Goal: Task Accomplishment & Management: Manage account settings

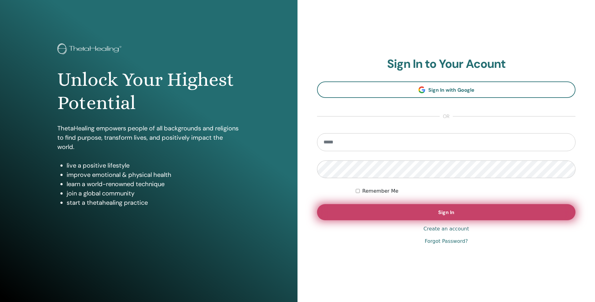
type input "**********"
click at [418, 218] on button "Sign In" at bounding box center [446, 212] width 258 height 16
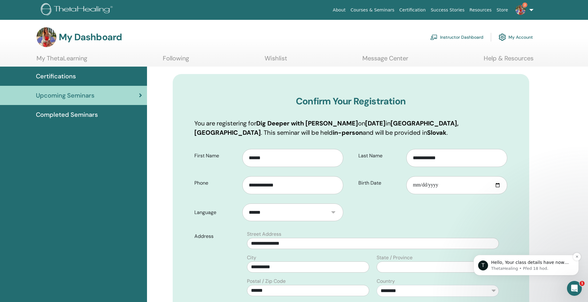
click at [514, 267] on p "ThetaHealing • Před 18 hod." at bounding box center [532, 269] width 80 height 6
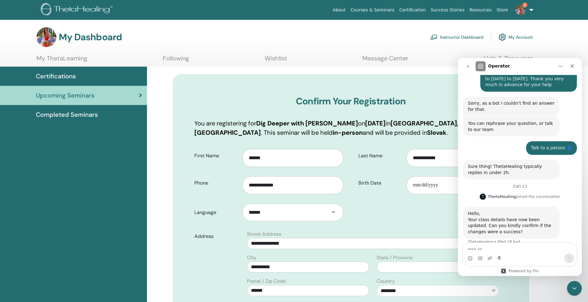
scroll to position [117, 0]
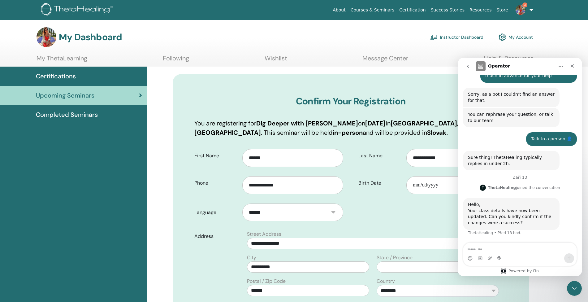
click at [457, 38] on link "Instructor Dashboard" at bounding box center [457, 37] width 53 height 14
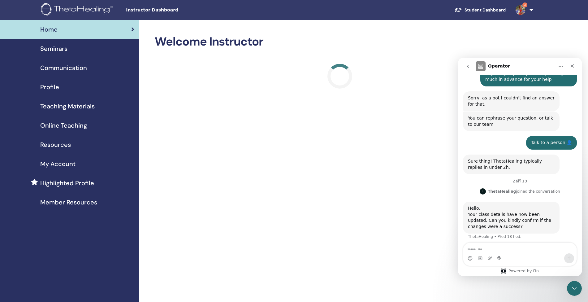
scroll to position [117, 0]
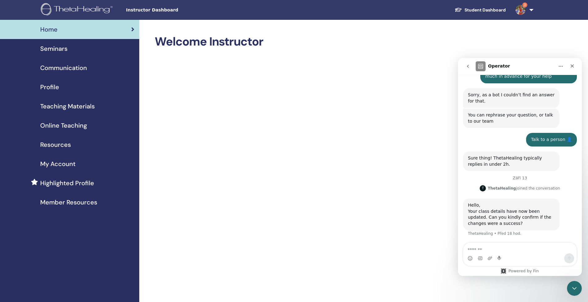
click at [54, 49] on span "Seminars" at bounding box center [53, 48] width 27 height 9
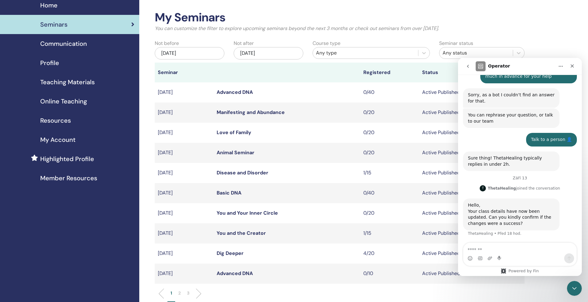
scroll to position [24, 0]
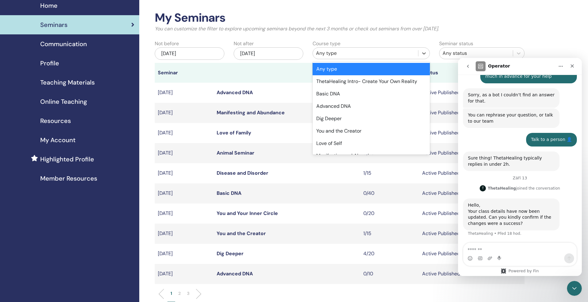
click at [324, 54] on div "Any type" at bounding box center [365, 53] width 99 height 7
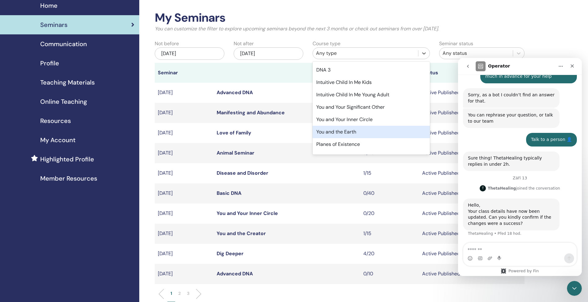
scroll to position [136, 0]
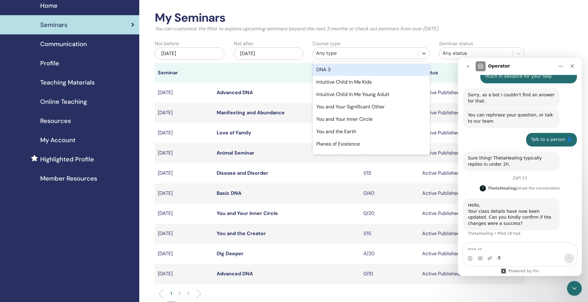
click at [331, 70] on div "DNA 3" at bounding box center [371, 69] width 117 height 12
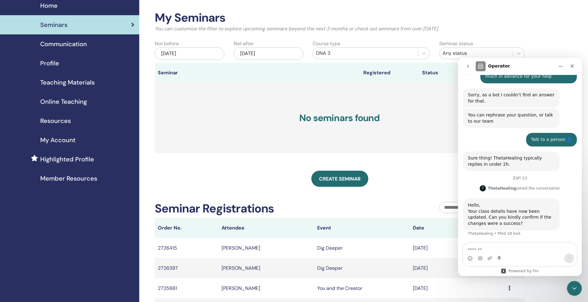
click at [267, 51] on div "[DATE]" at bounding box center [269, 53] width 70 height 12
click at [300, 69] on span "Next Month" at bounding box center [300, 70] width 0 height 7
click at [290, 137] on div "30" at bounding box center [289, 135] width 8 height 8
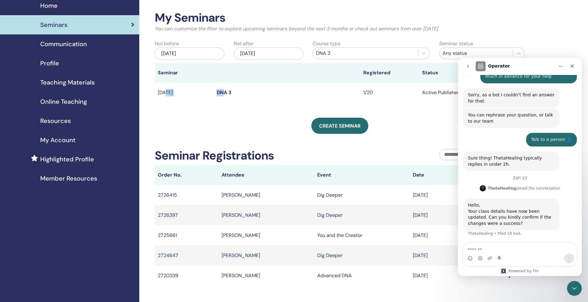
drag, startPoint x: 164, startPoint y: 92, endPoint x: 224, endPoint y: 94, distance: 59.5
click at [224, 94] on tr "Jan/19, 2026 DNA 3 1/20 Active Published Preview Edit Attendees Cancel" at bounding box center [340, 93] width 370 height 20
click at [224, 94] on link "DNA 3" at bounding box center [224, 92] width 15 height 7
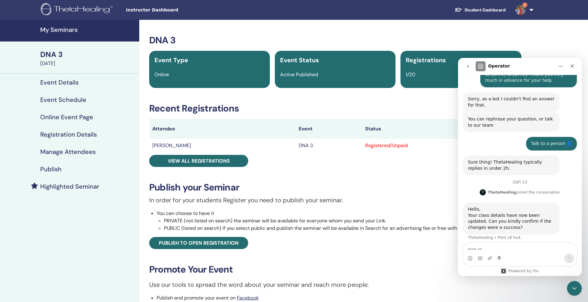
scroll to position [117, 0]
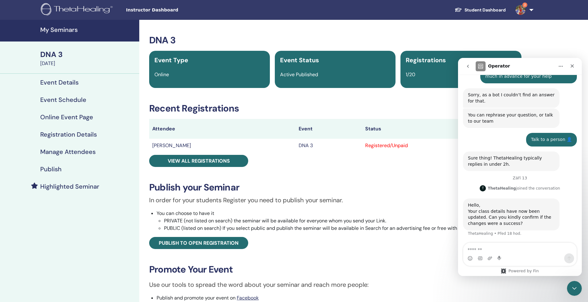
click at [53, 120] on h4 "Online Event Page" at bounding box center [66, 116] width 53 height 7
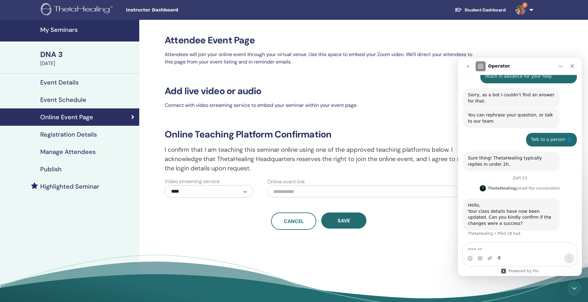
click at [52, 102] on h4 "Event Schedule" at bounding box center [63, 99] width 46 height 7
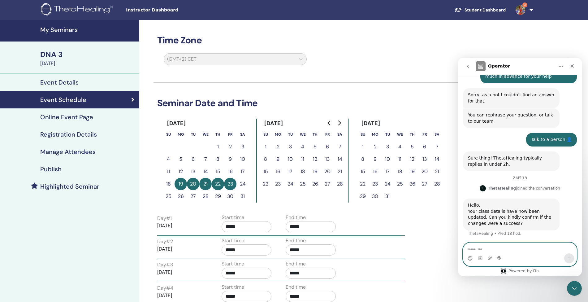
click at [482, 246] on textarea "Zpráva…" at bounding box center [520, 248] width 113 height 11
type textarea "**********"
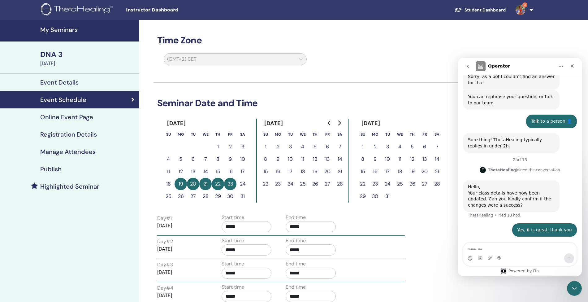
click at [54, 26] on h4 "My Seminars" at bounding box center [87, 29] width 95 height 7
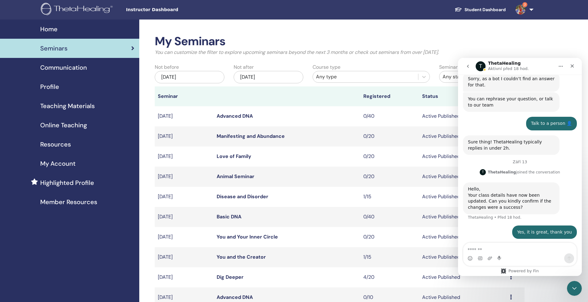
scroll to position [135, 0]
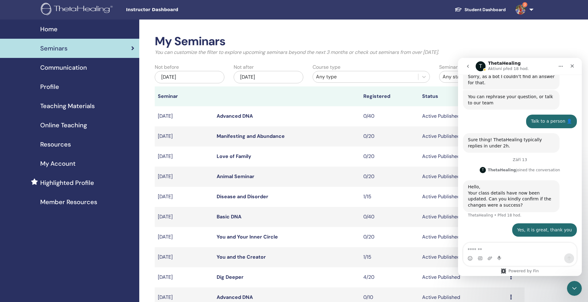
click at [224, 277] on link "Dig Deeper" at bounding box center [230, 277] width 27 height 7
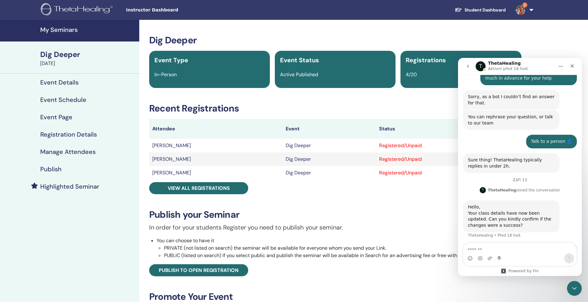
scroll to position [135, 0]
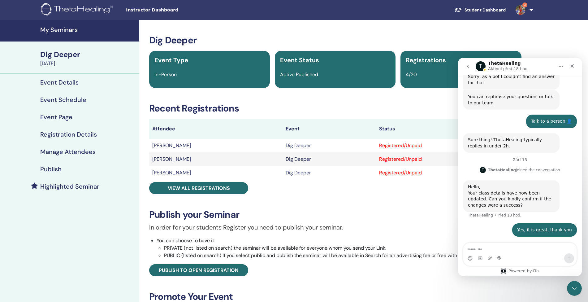
click at [53, 152] on h4 "Manage Attendees" at bounding box center [67, 151] width 55 height 7
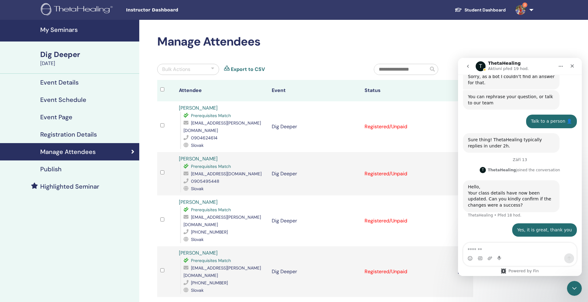
click at [60, 30] on h4 "My Seminars" at bounding box center [87, 29] width 95 height 7
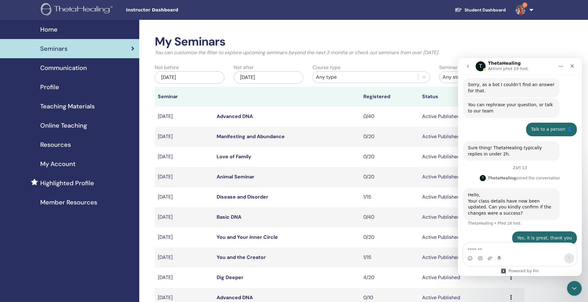
scroll to position [135, 0]
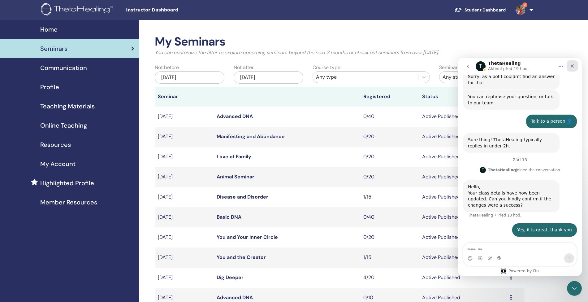
click at [574, 66] on icon "Zavřít" at bounding box center [572, 65] width 5 height 5
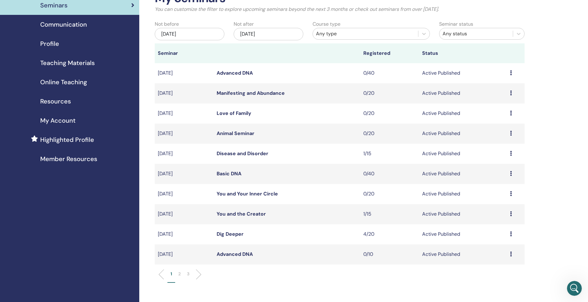
scroll to position [44, 0]
click at [182, 274] on li "2" at bounding box center [179, 276] width 9 height 12
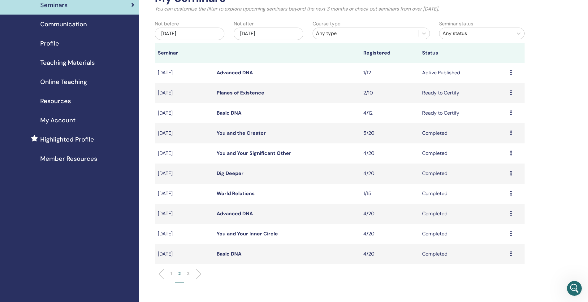
click at [187, 274] on li "3" at bounding box center [188, 276] width 9 height 12
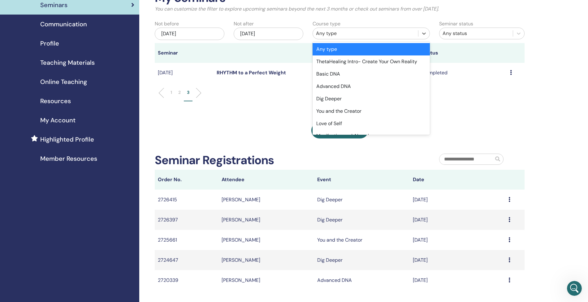
click at [327, 33] on div "Any type" at bounding box center [365, 33] width 99 height 7
click at [341, 125] on div "Love of Self" at bounding box center [371, 123] width 117 height 12
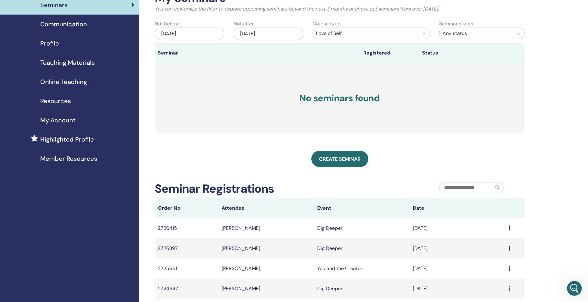
click at [262, 30] on div "[DATE]" at bounding box center [269, 34] width 70 height 12
click at [300, 50] on span "Next Month" at bounding box center [300, 50] width 0 height 7
click at [300, 117] on div "31" at bounding box center [299, 116] width 8 height 8
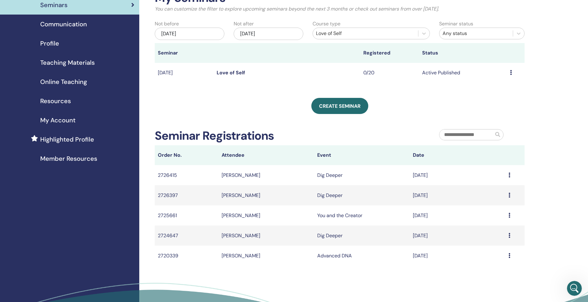
click at [233, 69] on link "Love of Self" at bounding box center [231, 72] width 28 height 7
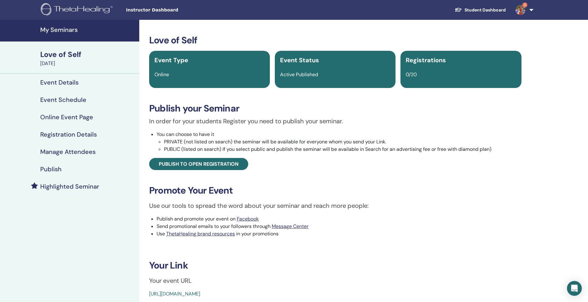
click at [59, 97] on h4 "Event Schedule" at bounding box center [63, 99] width 46 height 7
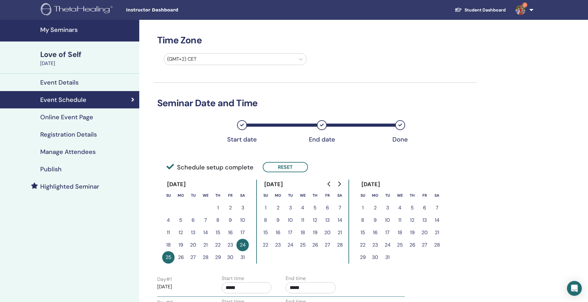
click at [327, 187] on button "Go to previous month" at bounding box center [330, 184] width 10 height 12
click at [329, 185] on icon "Go to previous month" at bounding box center [329, 184] width 5 height 5
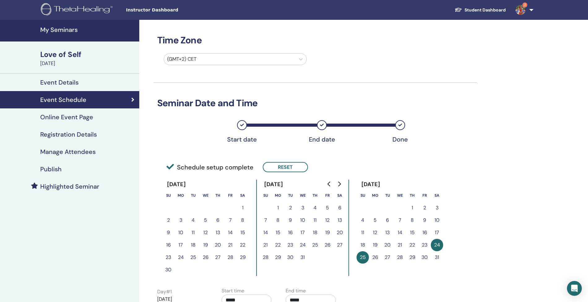
click at [329, 185] on icon "Go to previous month" at bounding box center [329, 184] width 5 height 5
click at [245, 243] on button "25" at bounding box center [243, 245] width 12 height 12
click at [243, 245] on button "25" at bounding box center [243, 245] width 12 height 12
click at [277, 165] on button "Reset" at bounding box center [285, 167] width 45 height 10
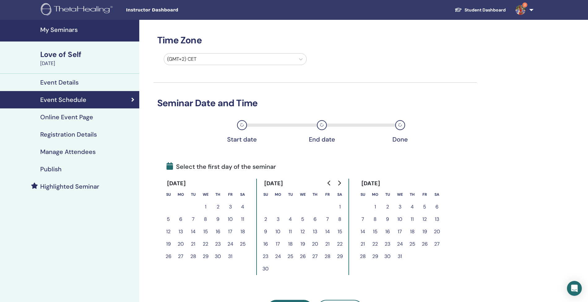
click at [245, 243] on button "25" at bounding box center [243, 244] width 12 height 12
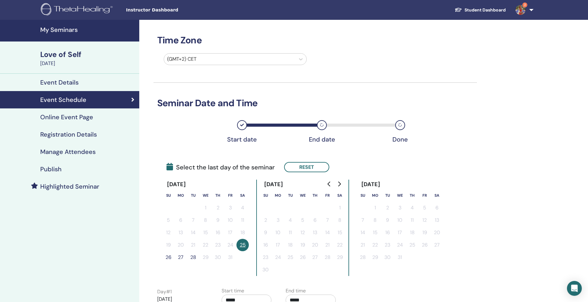
click at [168, 257] on button "26" at bounding box center [168, 257] width 12 height 12
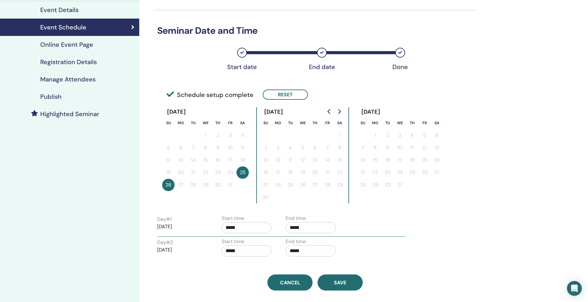
scroll to position [92, 0]
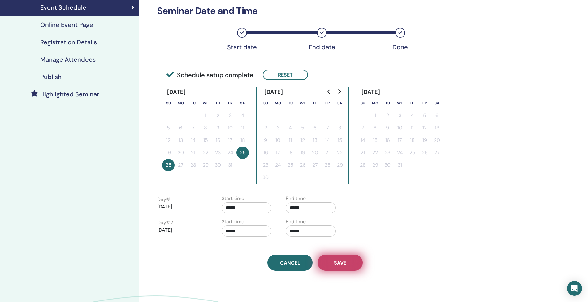
click at [346, 264] on span "Save" at bounding box center [340, 263] width 12 height 7
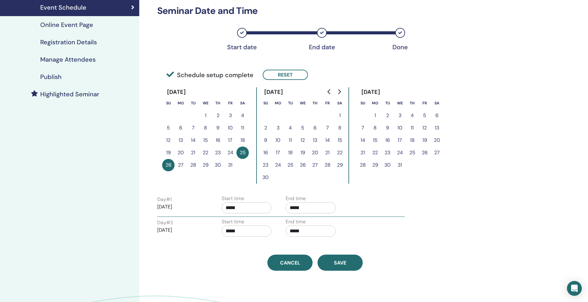
scroll to position [92, 0]
click at [52, 77] on h4 "Publish" at bounding box center [50, 76] width 21 height 7
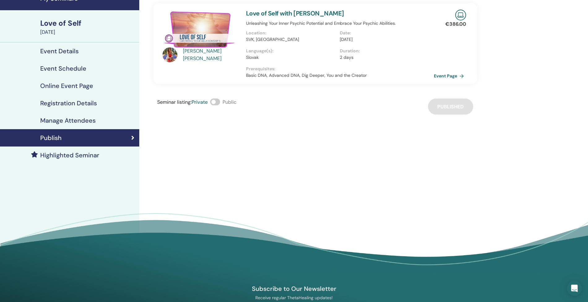
scroll to position [31, 0]
click at [219, 103] on span at bounding box center [215, 102] width 10 height 7
